Goal: Register for event/course

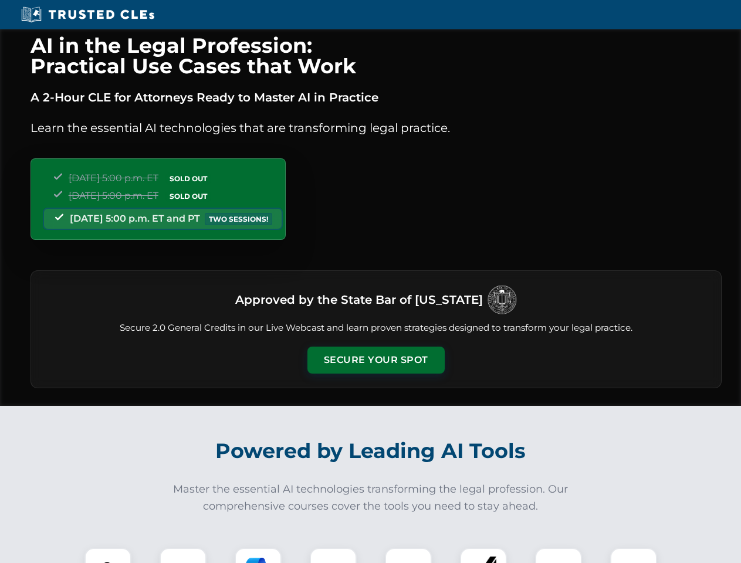
click at [376, 360] on button "Secure Your Spot" at bounding box center [376, 360] width 137 height 27
click at [108, 556] on img at bounding box center [108, 572] width 34 height 34
